Goal: Transaction & Acquisition: Obtain resource

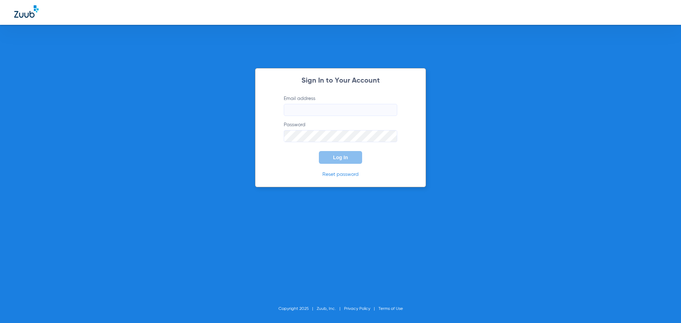
type input "[EMAIL_ADDRESS][DOMAIN_NAME]"
click at [341, 160] on button "Log In" at bounding box center [340, 157] width 43 height 13
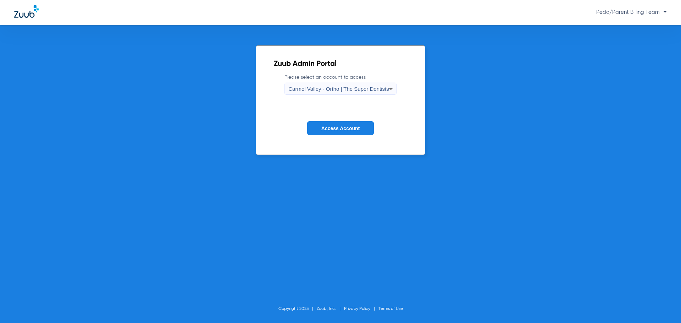
click at [381, 89] on span "Carmel Valley - Ortho | The Super Dentists" at bounding box center [338, 89] width 100 height 6
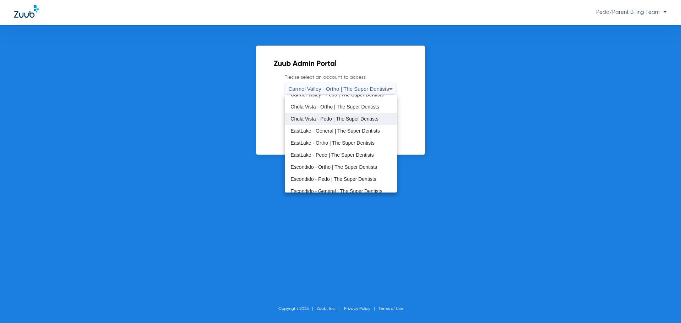
scroll to position [35, 0]
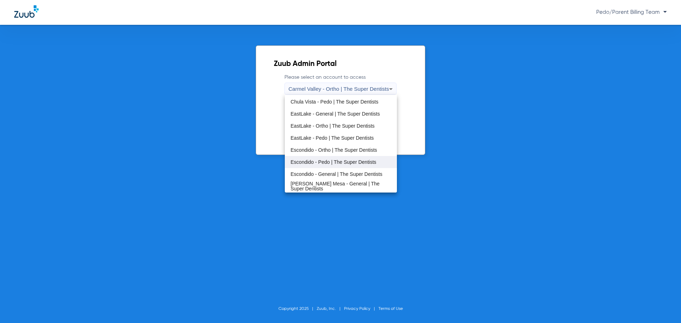
click at [332, 162] on span "Escondido - Pedo | The Super Dentists" at bounding box center [334, 162] width 86 height 5
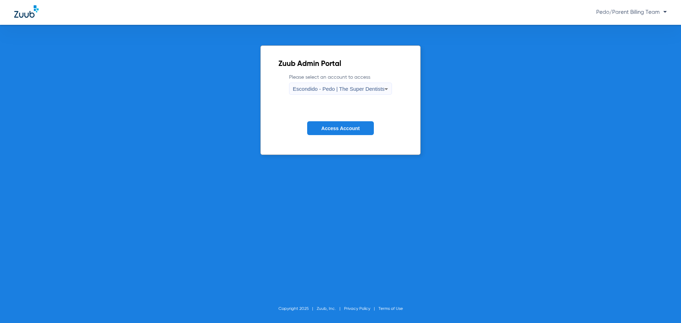
click at [332, 126] on span "Access Account" at bounding box center [340, 129] width 38 height 6
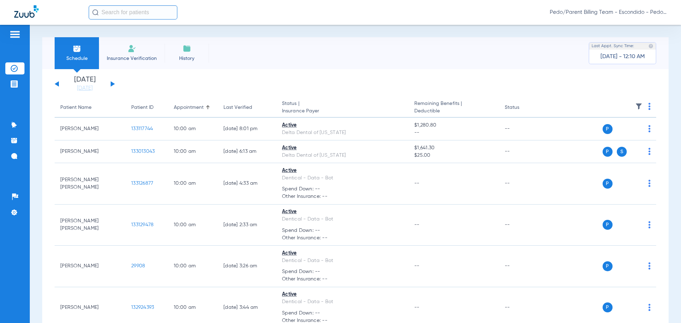
click at [664, 12] on span "Pedo/Parent Billing Team - Escondido - Pedo | The Super Dentists" at bounding box center [608, 12] width 117 height 7
click at [647, 27] on span "Account Selection" at bounding box center [640, 25] width 40 height 5
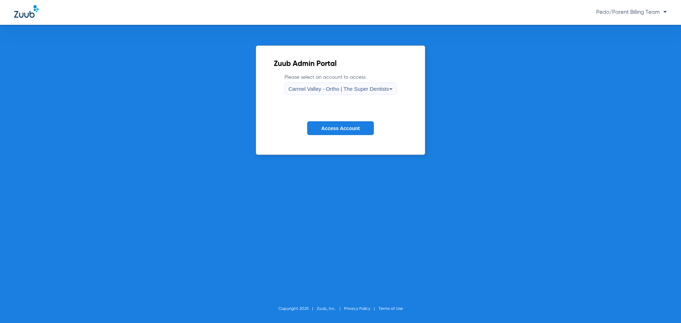
click at [347, 87] on span "Carmel Valley - Ortho | The Super Dentists" at bounding box center [338, 89] width 100 height 6
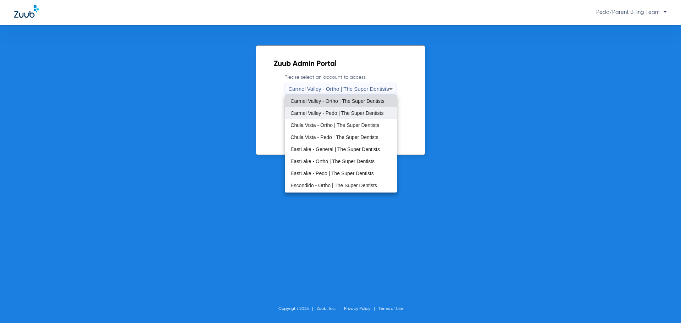
click at [324, 112] on span "Carmel Valley - Pedo | The Super Dentists" at bounding box center [337, 113] width 93 height 5
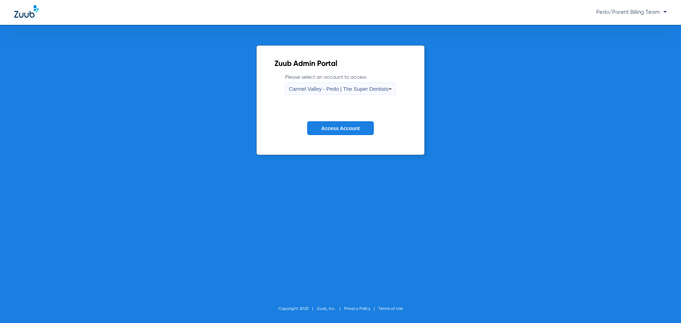
click at [332, 127] on span "Access Account" at bounding box center [340, 129] width 38 height 6
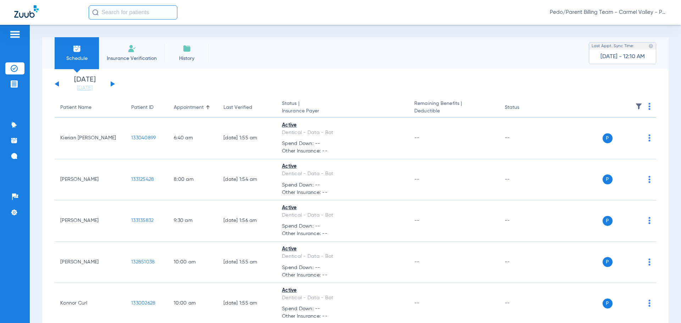
scroll to position [953, 0]
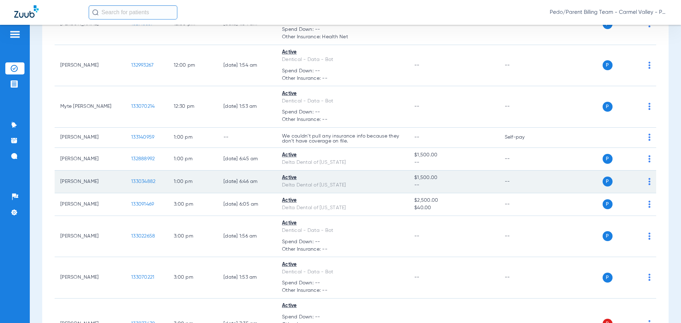
click at [142, 179] on span "133034882" at bounding box center [143, 181] width 24 height 5
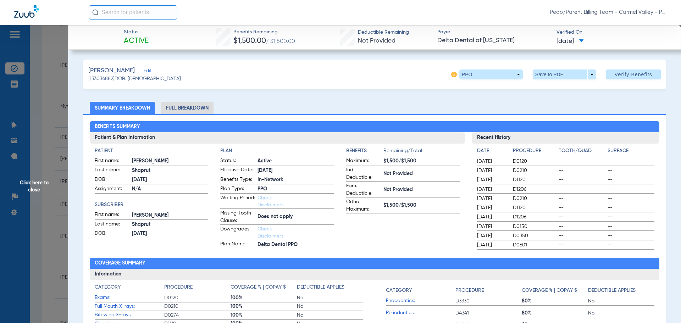
click at [451, 76] on img at bounding box center [454, 75] width 6 height 6
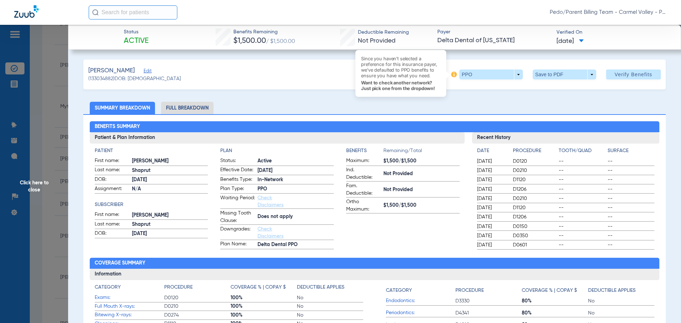
click at [451, 76] on img at bounding box center [454, 75] width 6 height 6
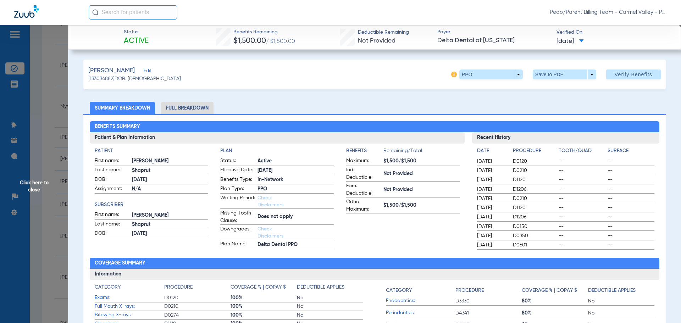
click at [190, 107] on li "Full Breakdown" at bounding box center [187, 108] width 52 height 12
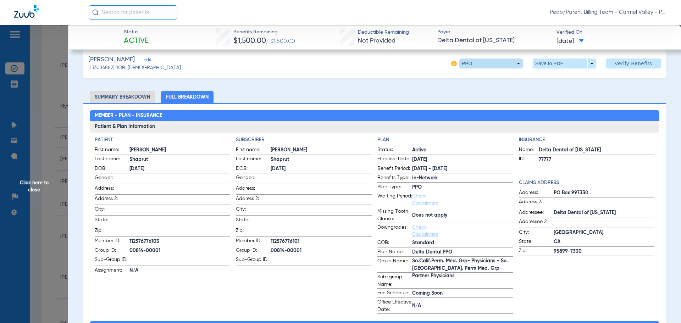
scroll to position [0, 0]
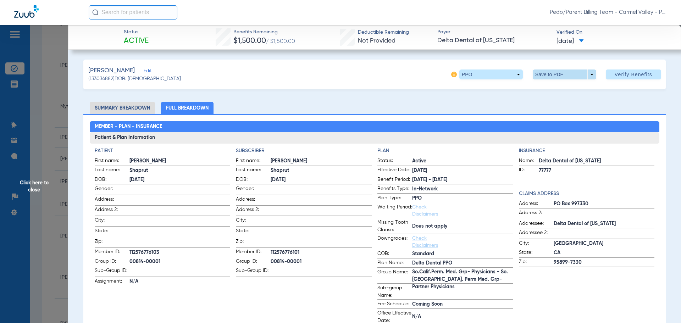
click at [556, 76] on span at bounding box center [564, 74] width 17 height 17
click at [555, 91] on span "Save to PDF" at bounding box center [562, 88] width 28 height 5
click at [41, 187] on span "Click here to close" at bounding box center [34, 186] width 68 height 323
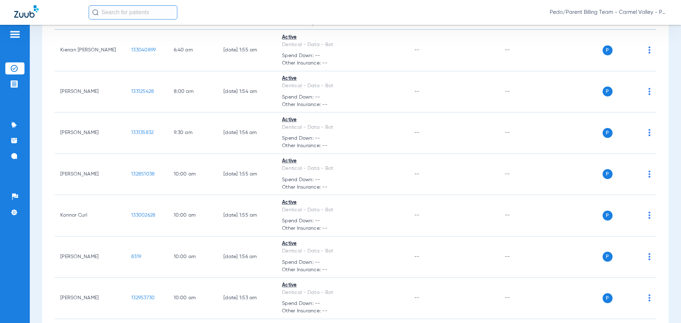
scroll to position [930, 0]
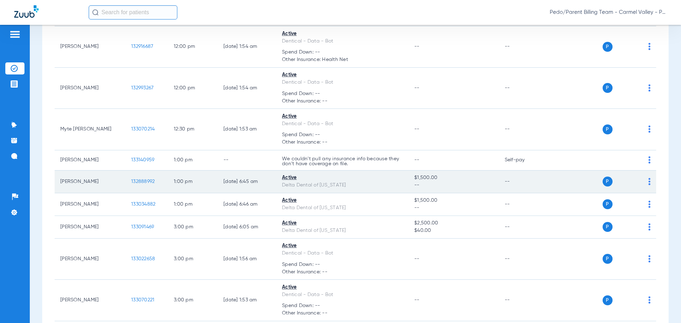
click at [146, 179] on span "132888992" at bounding box center [142, 181] width 23 height 5
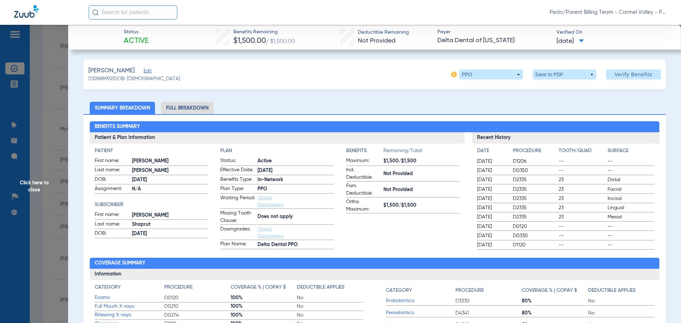
click at [197, 107] on li "Full Breakdown" at bounding box center [187, 108] width 52 height 12
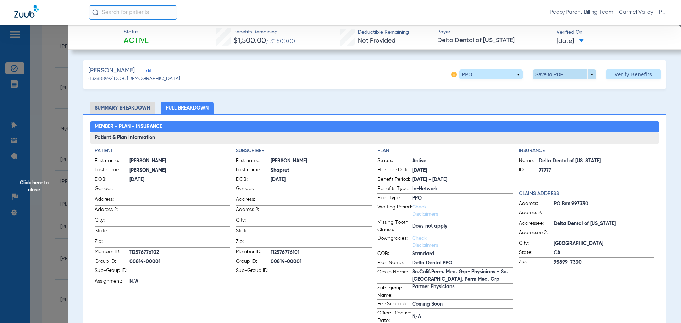
click at [563, 78] on span at bounding box center [564, 74] width 17 height 17
click at [558, 91] on span "Save to PDF" at bounding box center [562, 88] width 28 height 5
click at [32, 187] on span "Click here to close" at bounding box center [34, 186] width 68 height 323
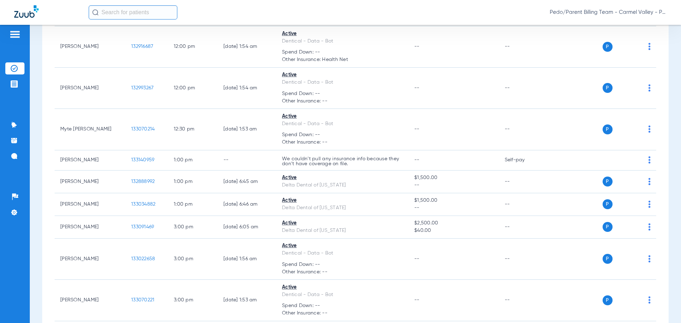
scroll to position [2016, 0]
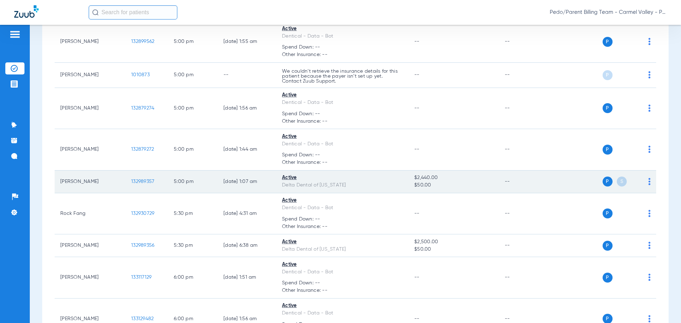
click at [148, 179] on span "132989357" at bounding box center [142, 181] width 23 height 5
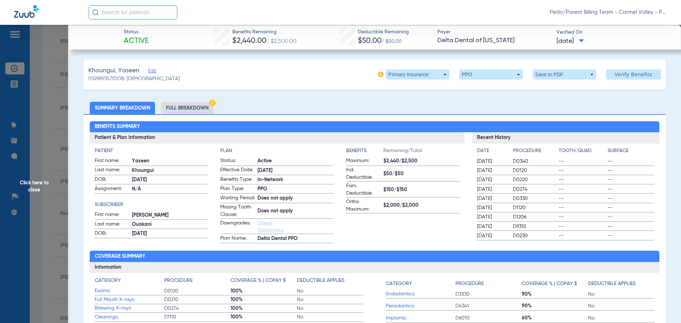
click at [186, 108] on li "Full Breakdown" at bounding box center [187, 108] width 52 height 12
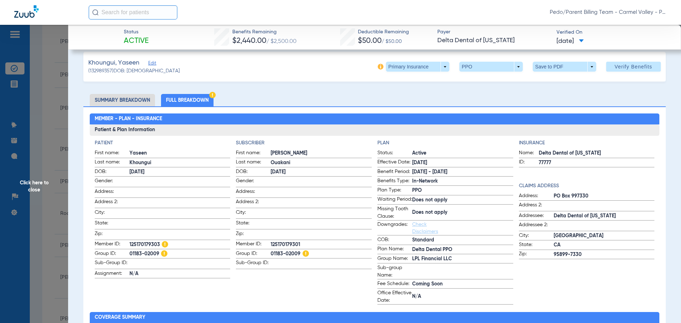
scroll to position [0, 0]
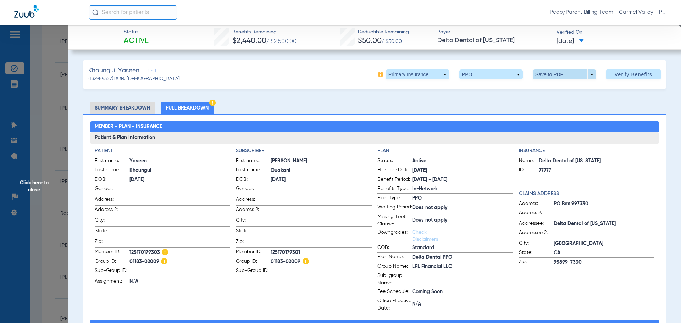
click at [549, 78] on span at bounding box center [564, 75] width 63 height 10
click at [554, 90] on span "Save to PDF" at bounding box center [562, 88] width 28 height 5
click at [502, 109] on ul "Summary Breakdown Full Breakdown" at bounding box center [374, 108] width 582 height 12
click at [32, 185] on span "Click here to close" at bounding box center [34, 186] width 68 height 323
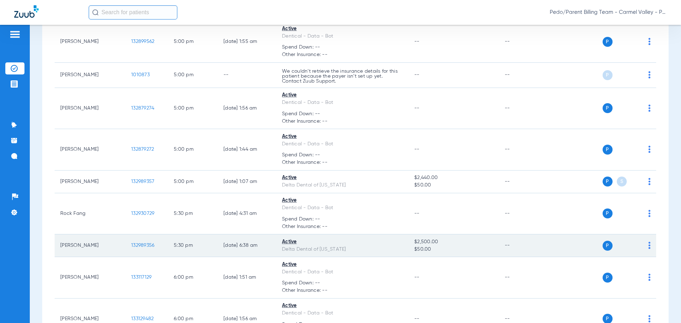
click at [143, 243] on span "132989356" at bounding box center [142, 245] width 23 height 5
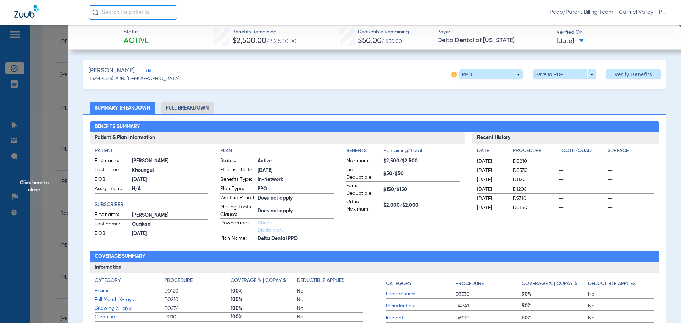
click at [188, 106] on li "Full Breakdown" at bounding box center [187, 108] width 52 height 12
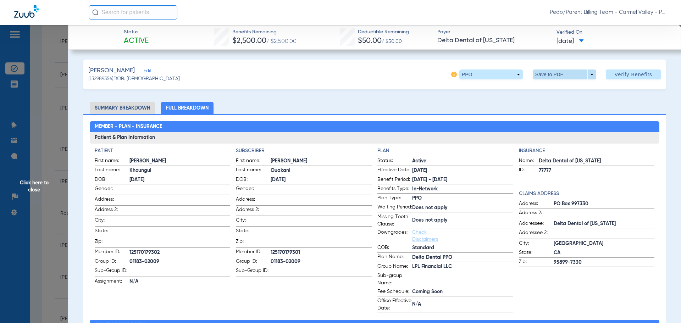
click at [557, 77] on span at bounding box center [564, 74] width 17 height 17
click at [559, 92] on button "insert_drive_file Save to PDF" at bounding box center [555, 89] width 54 height 14
click at [38, 186] on span "Click here to close" at bounding box center [34, 186] width 68 height 323
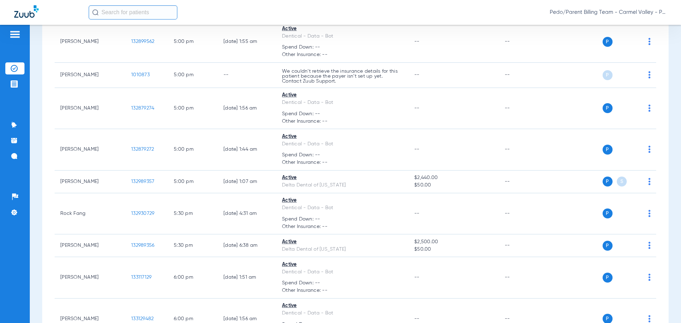
click at [665, 14] on span "Pedo/Parent Billing Team - Carmel Valley - Pedo | The Super Dentists" at bounding box center [608, 12] width 117 height 7
click at [645, 24] on span "Account Selection" at bounding box center [640, 25] width 40 height 5
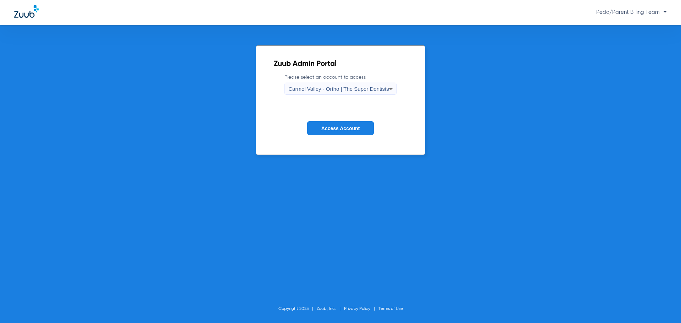
click at [353, 89] on span "Carmel Valley - Ortho | The Super Dentists" at bounding box center [338, 89] width 100 height 6
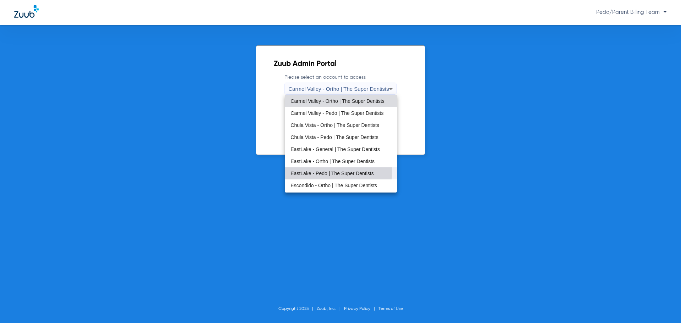
click at [315, 170] on mat-option "EastLake - Pedo | The Super Dentists" at bounding box center [341, 173] width 112 height 12
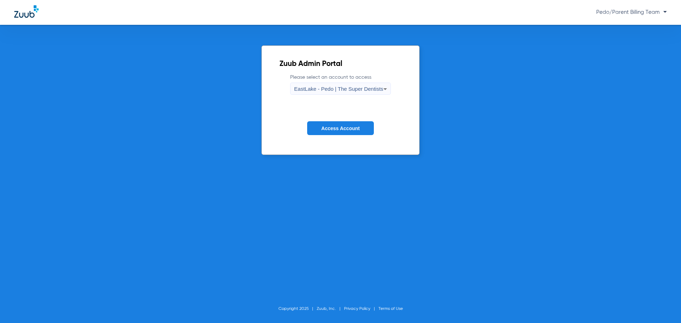
click at [346, 134] on button "Access Account" at bounding box center [340, 128] width 67 height 14
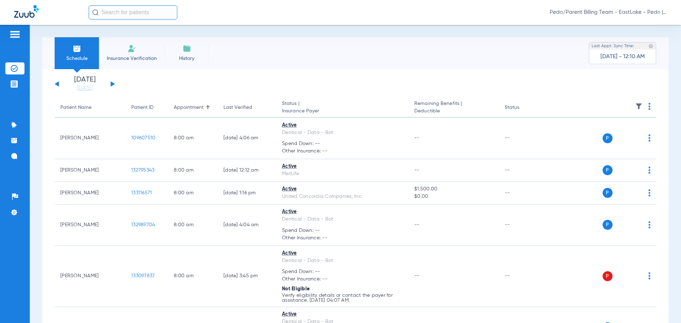
click at [430, 59] on div "Schedule Insurance Verification History Last Appt. Sync Time: [DATE] - 12:10 AM" at bounding box center [355, 53] width 626 height 32
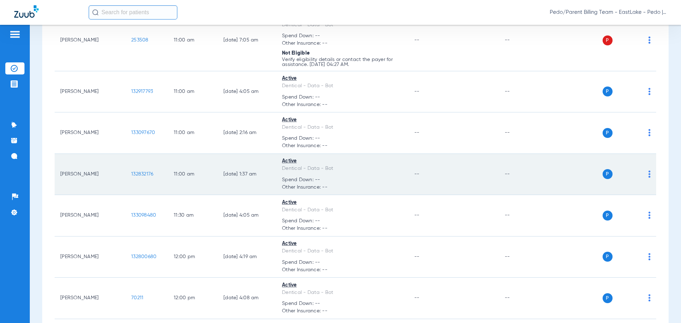
click at [140, 175] on span "132832176" at bounding box center [142, 174] width 22 height 5
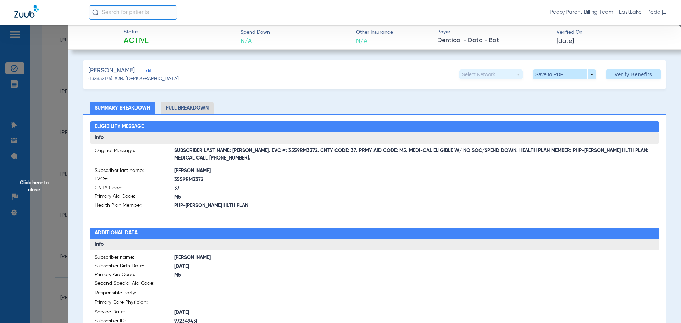
click at [193, 110] on li "Full Breakdown" at bounding box center [187, 108] width 52 height 12
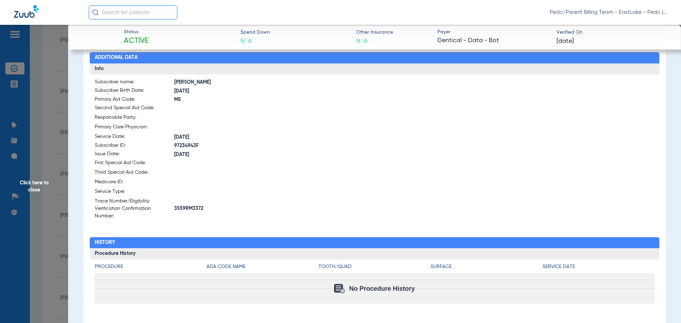
scroll to position [0, 0]
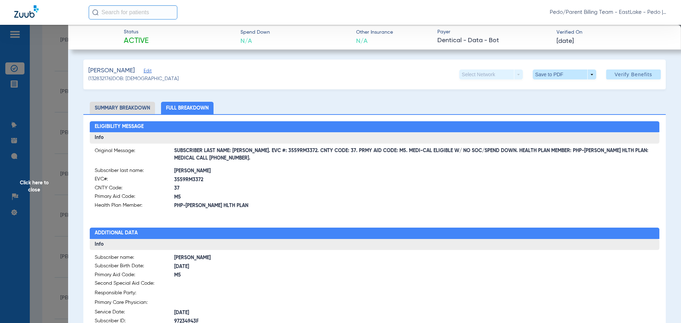
click at [255, 151] on span "SUBSCRIBER LAST NAME: [PERSON_NAME]. EVC #: 3559RM3372. CNTY CODE: 37. PRMY AID…" at bounding box center [414, 154] width 481 height 7
click at [256, 151] on span "SUBSCRIBER LAST NAME: [PERSON_NAME]. EVC #: 3559RM3372. CNTY CODE: 37. PRMY AID…" at bounding box center [414, 154] width 481 height 7
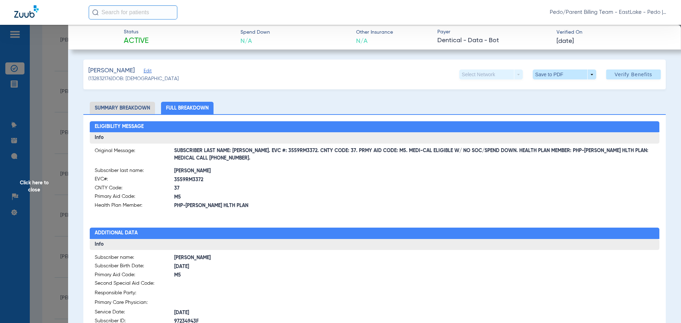
click at [256, 151] on span "SUBSCRIBER LAST NAME: [PERSON_NAME]. EVC #: 3559RM3372. CNTY CODE: 37. PRMY AID…" at bounding box center [414, 154] width 481 height 7
click at [260, 158] on span "SUBSCRIBER LAST NAME: [PERSON_NAME]. EVC #: 3559RM3372. CNTY CODE: 37. PRMY AID…" at bounding box center [414, 154] width 481 height 7
drag, startPoint x: 254, startPoint y: 149, endPoint x: 300, endPoint y: 151, distance: 45.8
click at [300, 151] on span "SUBSCRIBER LAST NAME: [PERSON_NAME]. EVC #: 3559RM3372. CNTY CODE: 37. PRMY AID…" at bounding box center [414, 154] width 481 height 7
copy span "EVC #: 3559RM3372."
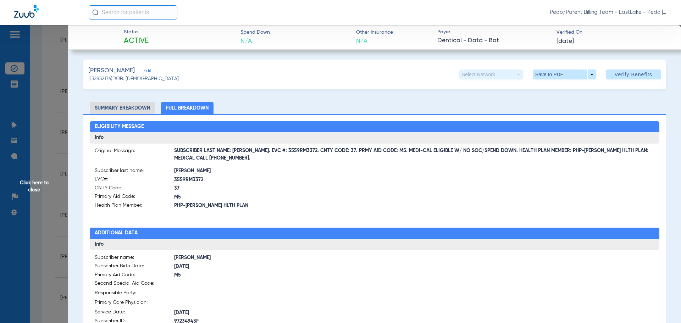
click at [320, 223] on div "Eligibility Message Info Original Message: SUBSCRIBER LAST NAME: [PERSON_NAME].…" at bounding box center [374, 311] width 582 height 394
click at [557, 73] on span at bounding box center [564, 74] width 17 height 17
click at [561, 91] on span "Save to PDF" at bounding box center [562, 88] width 28 height 5
click at [557, 74] on span at bounding box center [564, 74] width 17 height 17
click at [557, 91] on button "insert_drive_file Save to PDF" at bounding box center [555, 89] width 54 height 14
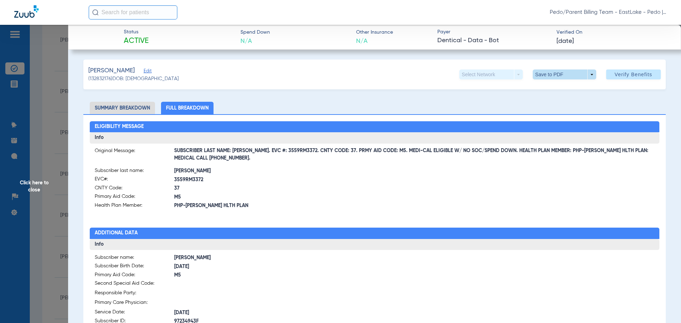
click at [588, 75] on span at bounding box center [564, 75] width 63 height 10
click at [565, 88] on span "Save to PDF" at bounding box center [562, 88] width 28 height 5
click at [556, 75] on span at bounding box center [564, 74] width 17 height 17
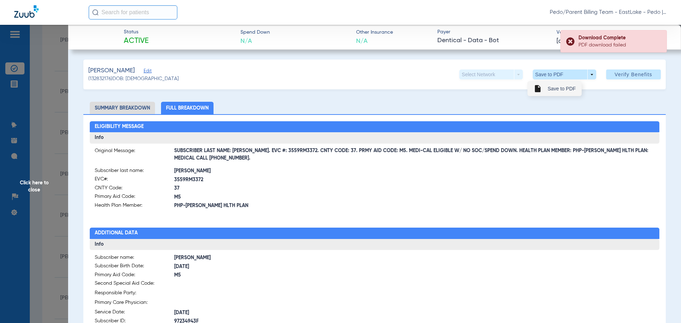
click at [554, 90] on span "Save to PDF" at bounding box center [562, 88] width 28 height 5
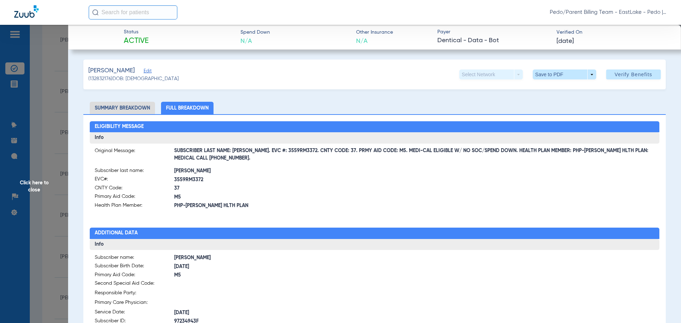
click at [35, 186] on span "Click here to close" at bounding box center [34, 186] width 68 height 323
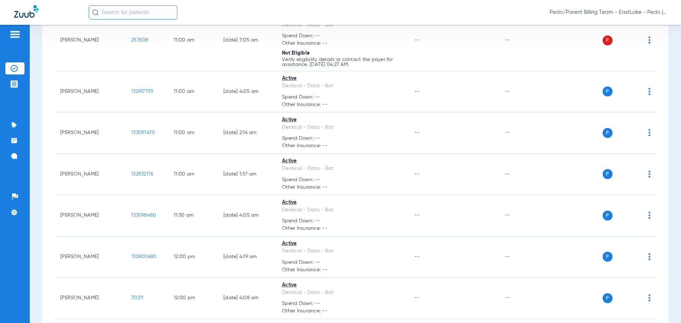
click at [11, 68] on img at bounding box center [14, 68] width 7 height 7
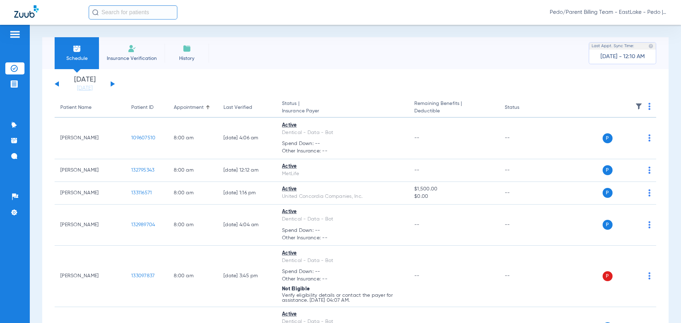
click at [128, 52] on img at bounding box center [132, 48] width 9 height 9
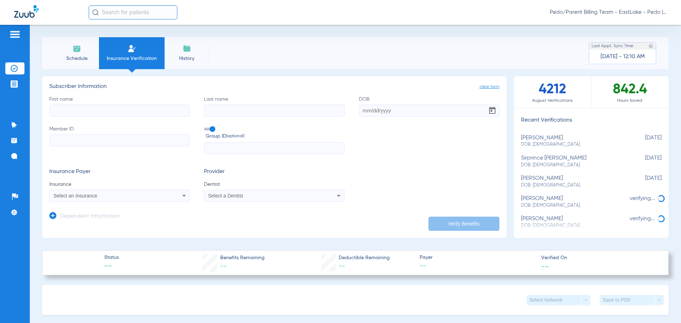
click at [72, 111] on input "First name" at bounding box center [119, 111] width 140 height 12
type input "[PERSON_NAME]"
click at [79, 53] on li "Schedule" at bounding box center [77, 53] width 44 height 32
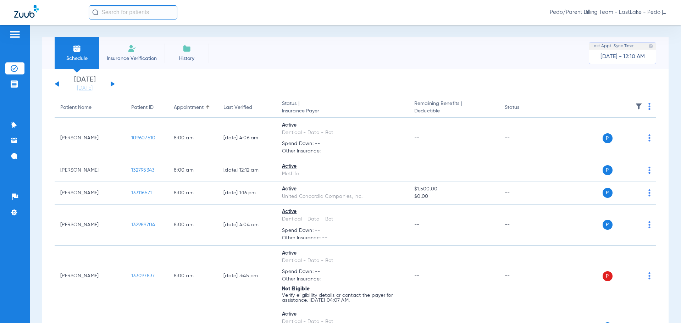
scroll to position [1769, 0]
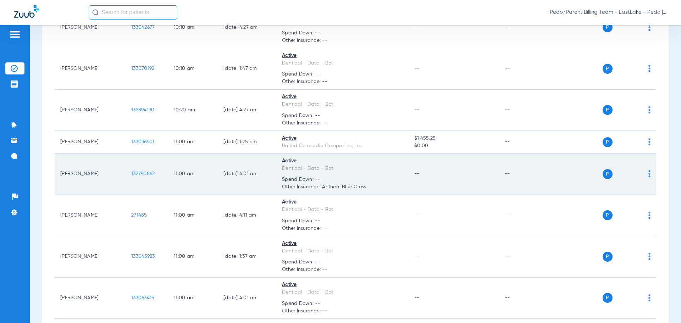
click at [148, 172] on span "132790862" at bounding box center [142, 173] width 23 height 5
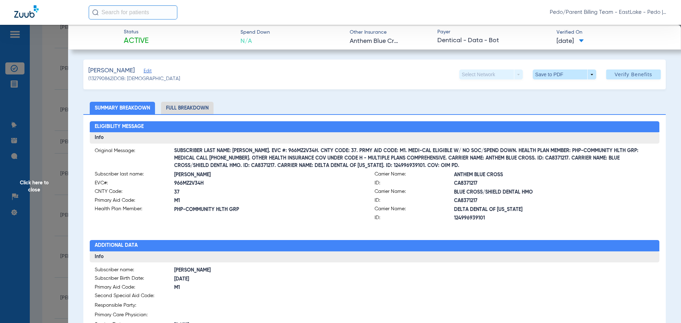
click at [32, 187] on span "Click here to close" at bounding box center [34, 186] width 68 height 323
